Goal: Information Seeking & Learning: Learn about a topic

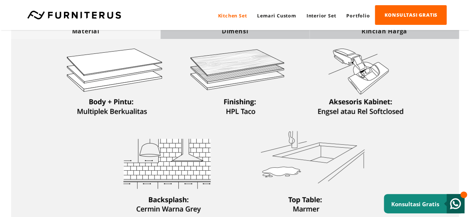
scroll to position [186, 0]
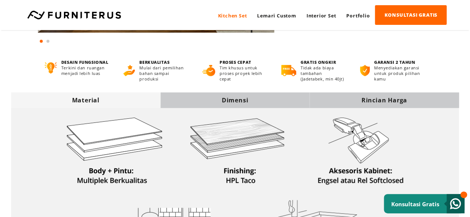
click at [265, 94] on div "Dimensi" at bounding box center [234, 100] width 149 height 16
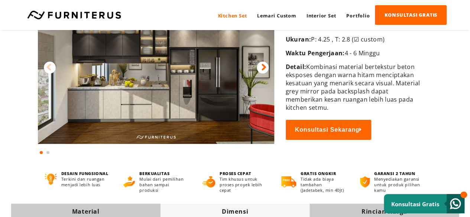
scroll to position [0, 0]
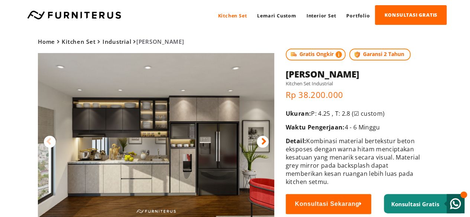
click at [262, 144] on icon at bounding box center [263, 141] width 5 height 11
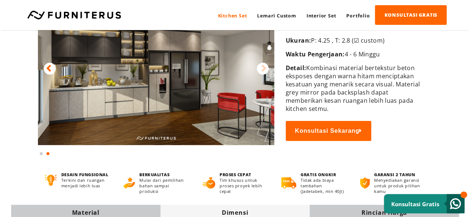
scroll to position [74, 0]
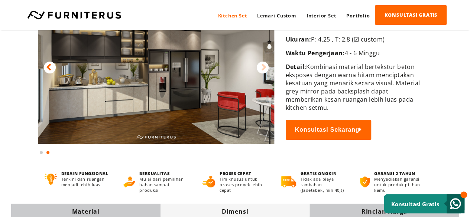
click at [137, 91] on img at bounding box center [156, 61] width 236 height 165
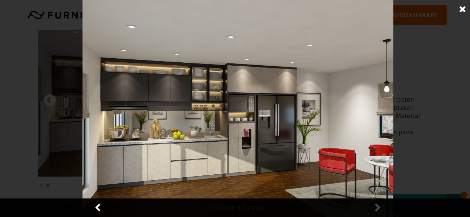
scroll to position [0, 0]
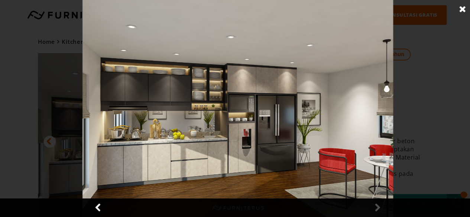
click at [465, 7] on link at bounding box center [462, 9] width 19 height 19
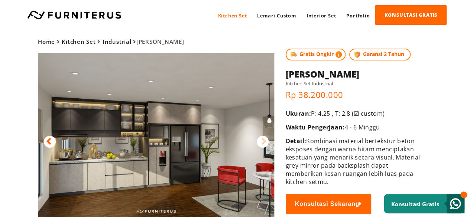
click at [49, 141] on icon at bounding box center [48, 141] width 5 height 11
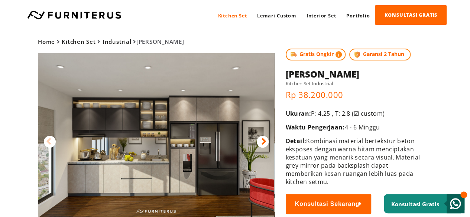
click at [267, 139] on img at bounding box center [156, 135] width 236 height 165
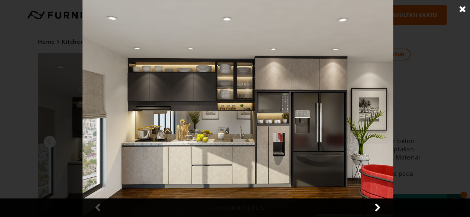
click at [461, 7] on link at bounding box center [462, 9] width 19 height 19
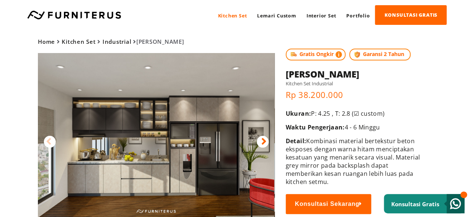
click at [262, 138] on icon at bounding box center [263, 141] width 5 height 11
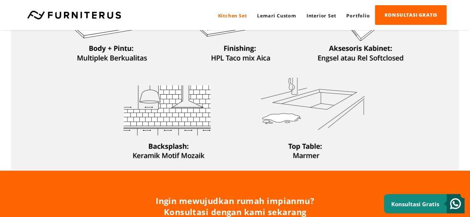
scroll to position [223, 0]
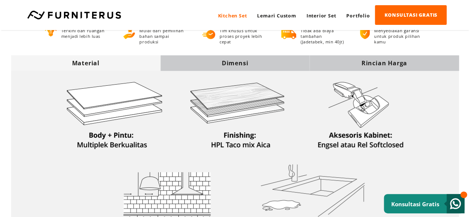
click at [195, 66] on div "Dimensi" at bounding box center [234, 63] width 149 height 8
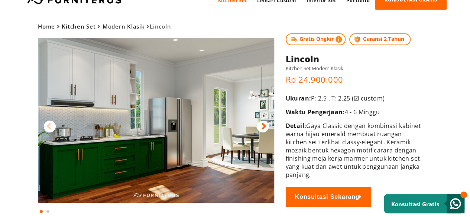
scroll to position [0, 0]
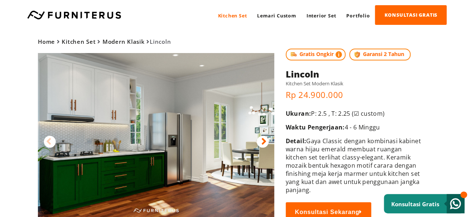
click at [261, 141] on div at bounding box center [263, 142] width 12 height 12
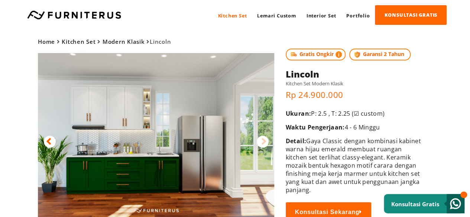
click at [47, 143] on icon at bounding box center [48, 141] width 5 height 11
